Goal: Task Accomplishment & Management: Manage account settings

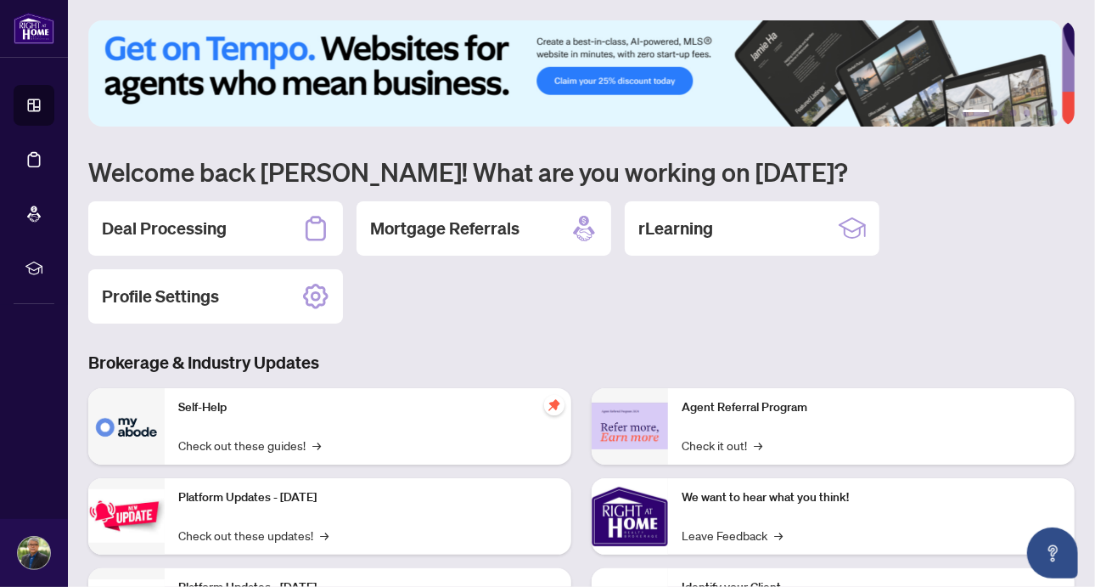
click at [189, 217] on h2 "Deal Processing" at bounding box center [164, 229] width 125 height 24
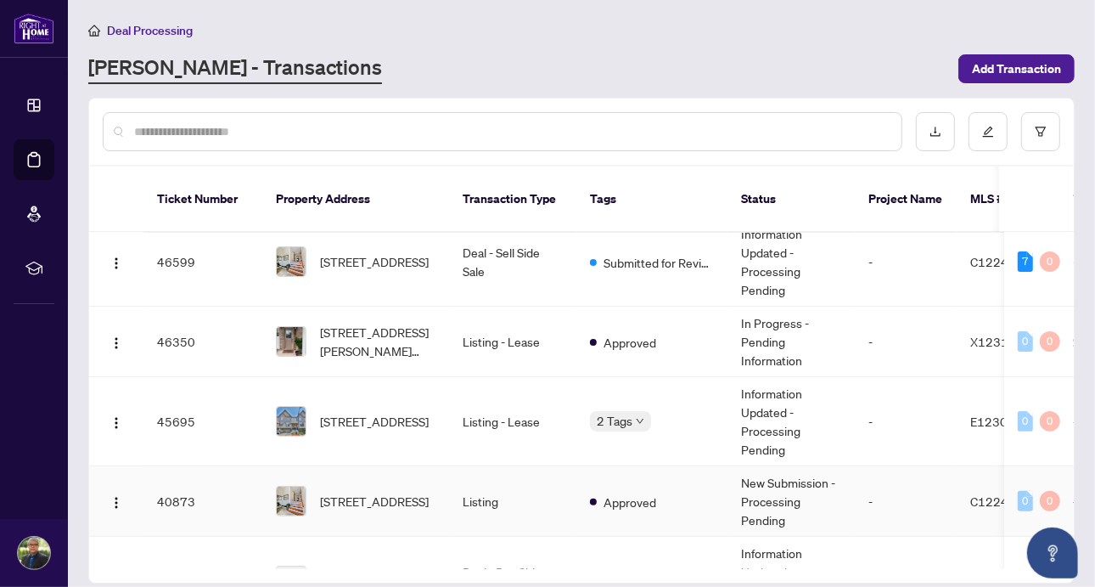
scroll to position [306, 0]
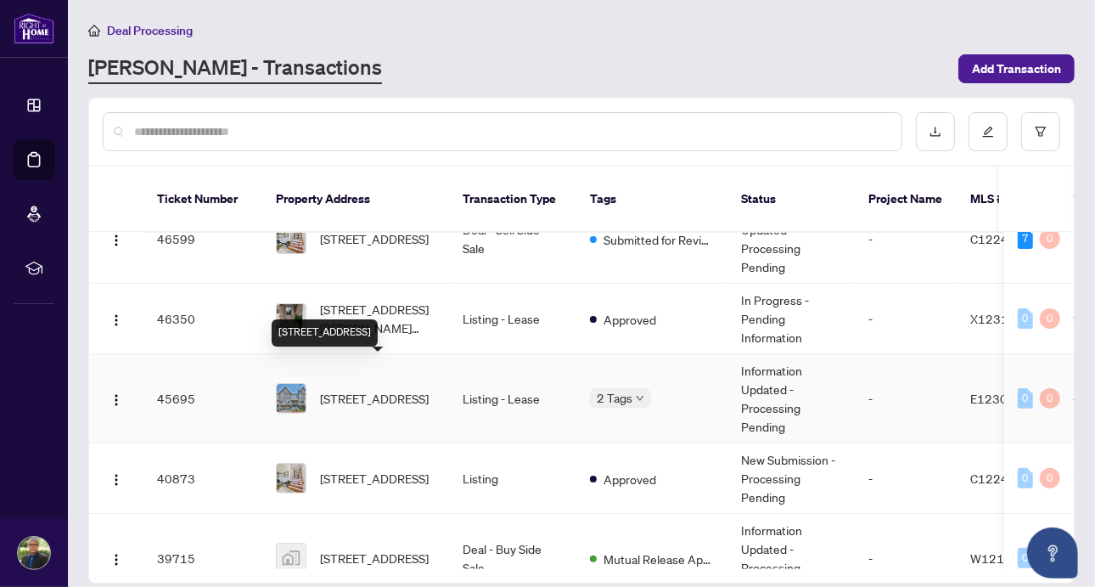
click at [370, 389] on span "[STREET_ADDRESS]" at bounding box center [374, 398] width 109 height 19
click at [370, 376] on main "Deal Processing [PERSON_NAME] - Transactions Add Transaction Ticket Number Prop…" at bounding box center [581, 293] width 1027 height 587
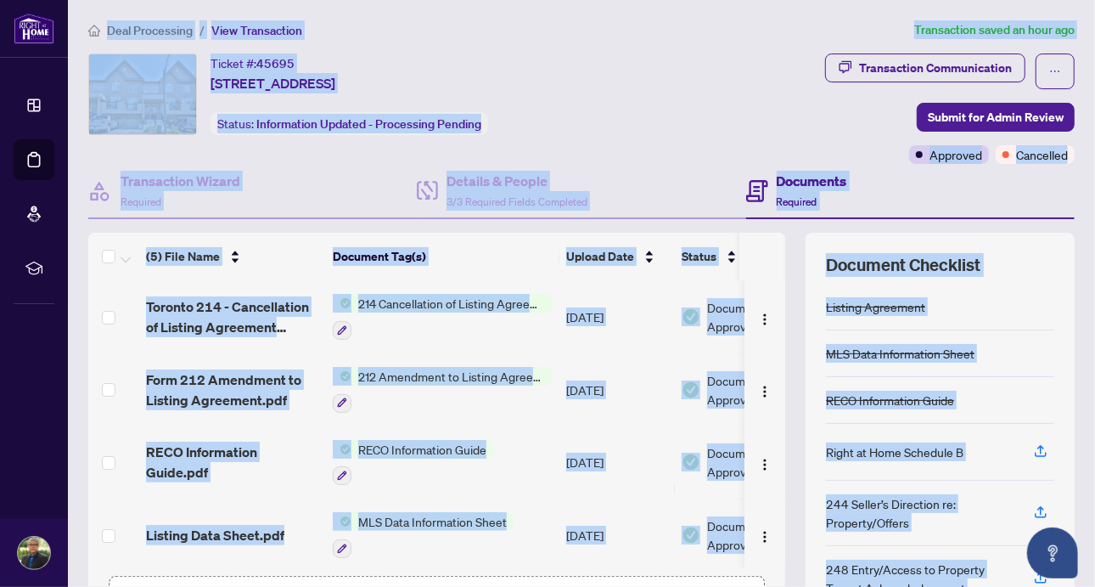
click at [688, 159] on div "Transaction Communication Submit for Admin Review Approved Cancelled" at bounding box center [868, 108] width 415 height 110
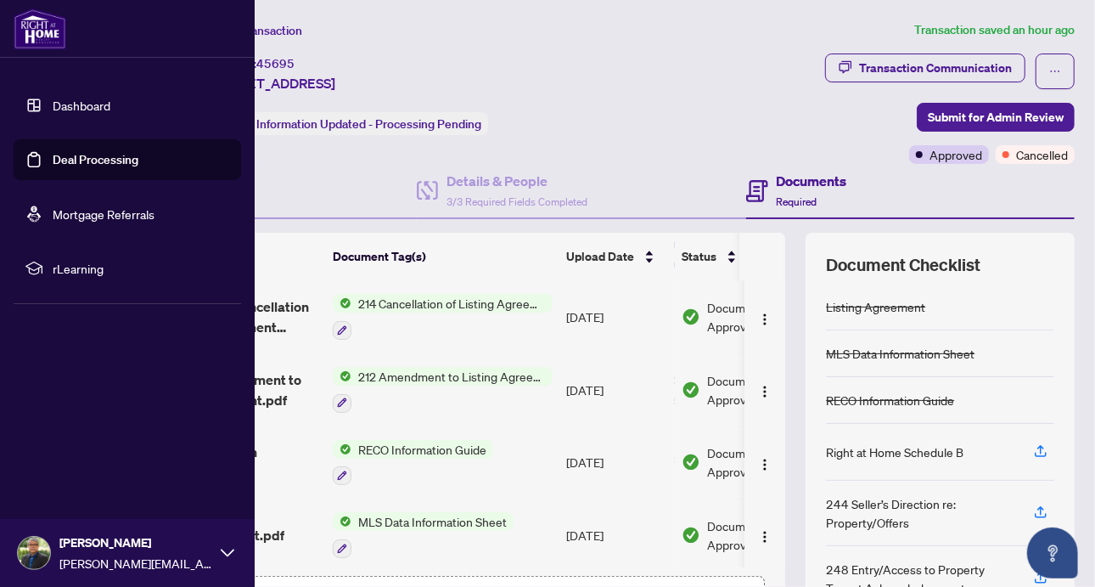
click at [53, 161] on link "Deal Processing" at bounding box center [96, 159] width 86 height 15
